Goal: Task Accomplishment & Management: Use online tool/utility

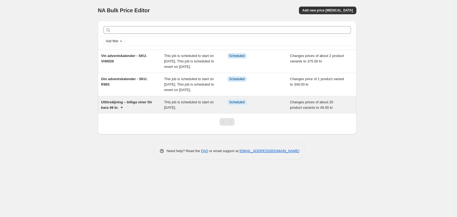
click at [149, 110] on div "Utförsäljning – billiga viner för bara 49 kr. 🍷" at bounding box center [132, 104] width 63 height 11
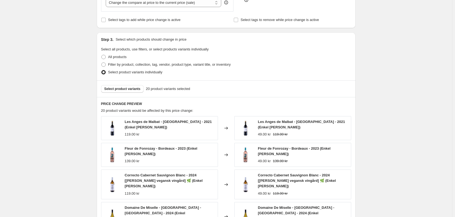
scroll to position [218, 0]
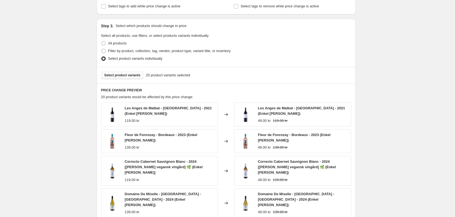
click at [121, 77] on span "Select product variants" at bounding box center [122, 75] width 36 height 4
click at [128, 76] on span "Select product variants" at bounding box center [122, 75] width 36 height 4
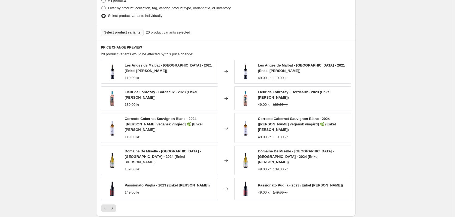
scroll to position [272, 0]
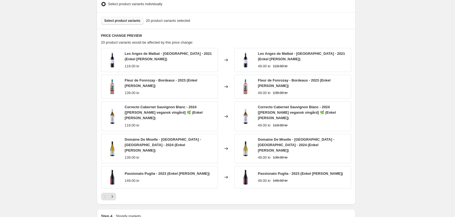
click at [123, 22] on span "Select product variants" at bounding box center [122, 21] width 36 height 4
click at [119, 18] on button "Select product variants" at bounding box center [122, 21] width 43 height 8
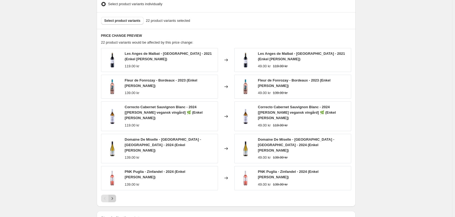
click at [113, 195] on icon "Next" at bounding box center [111, 197] width 5 height 5
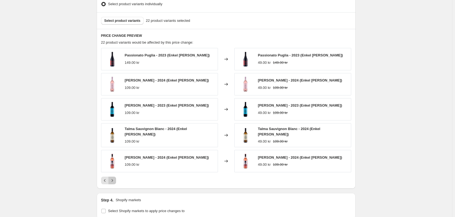
click at [113, 180] on icon "Next" at bounding box center [111, 179] width 5 height 5
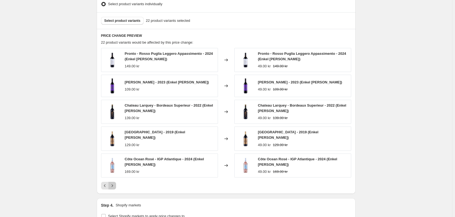
click at [113, 182] on button "Next" at bounding box center [112, 186] width 8 height 8
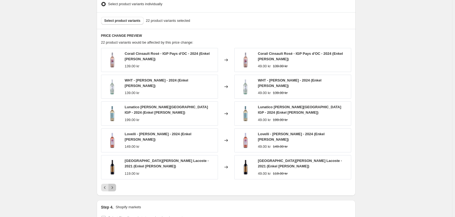
click at [113, 185] on icon "Next" at bounding box center [111, 187] width 5 height 5
